Goal: Find specific page/section: Find specific page/section

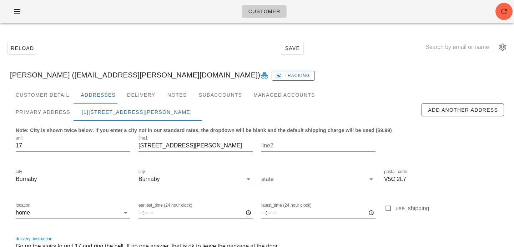
click at [461, 47] on input "text" at bounding box center [461, 46] width 71 height 11
paste input "kjorgen10@gmail.com"
type input "kjorgen10@gmail.com"
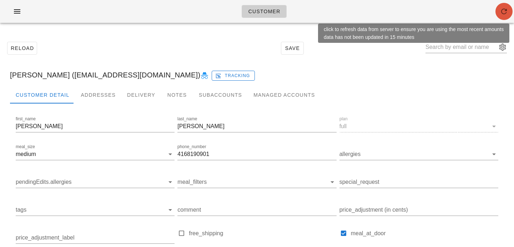
click at [504, 10] on icon "button" at bounding box center [504, 11] width 9 height 9
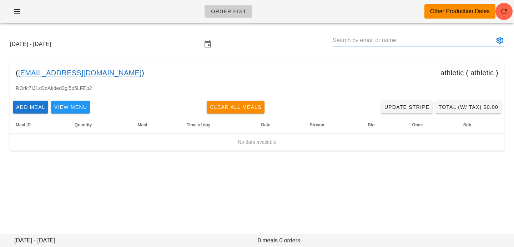
click at [362, 35] on input "text" at bounding box center [413, 40] width 161 height 11
paste input "[EMAIL_ADDRESS][DOMAIN_NAME]"
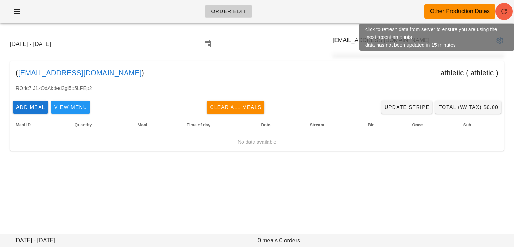
type input "[EMAIL_ADDRESS][DOMAIN_NAME]"
click at [511, 10] on span "button" at bounding box center [504, 11] width 17 height 9
